Goal: Transaction & Acquisition: Purchase product/service

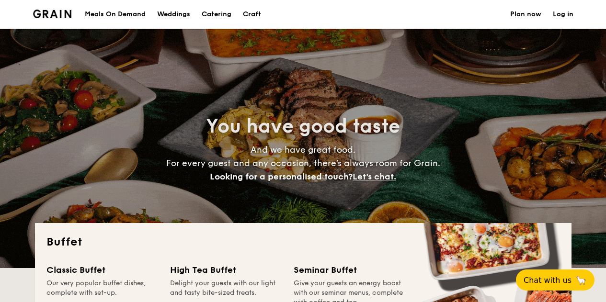
select select
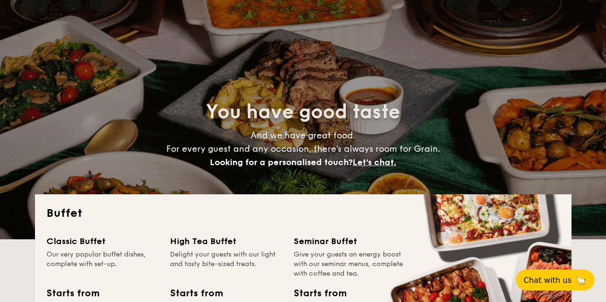
select select
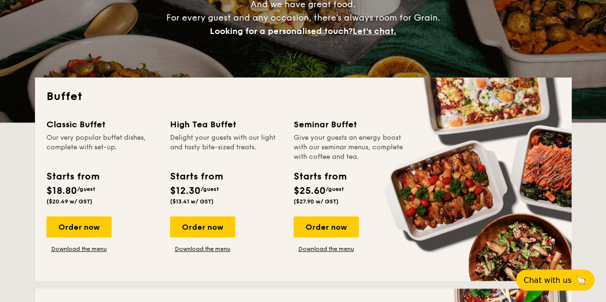
scroll to position [192, 0]
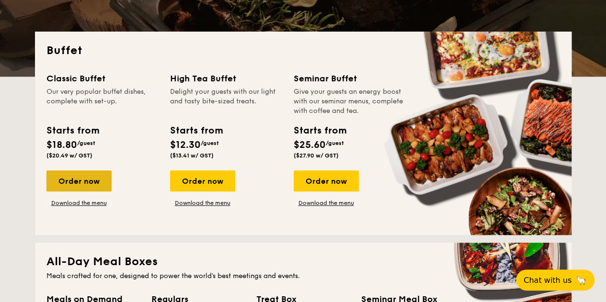
click at [71, 180] on div "Order now" at bounding box center [78, 181] width 65 height 21
